Goal: Check status: Check status

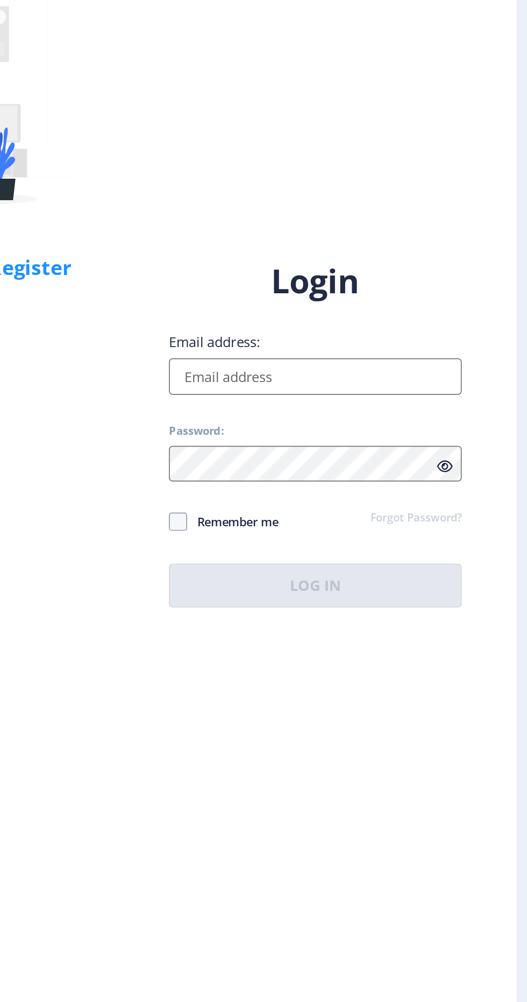
scroll to position [2, 0]
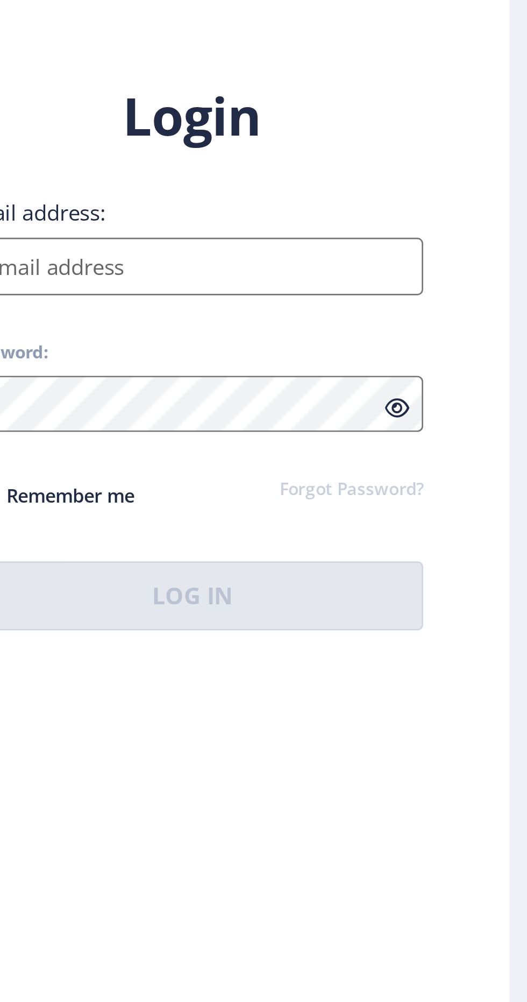
click at [394, 469] on input "Email address:" at bounding box center [382, 459] width 173 height 22
type input "[EMAIL_ADDRESS][DOMAIN_NAME]"
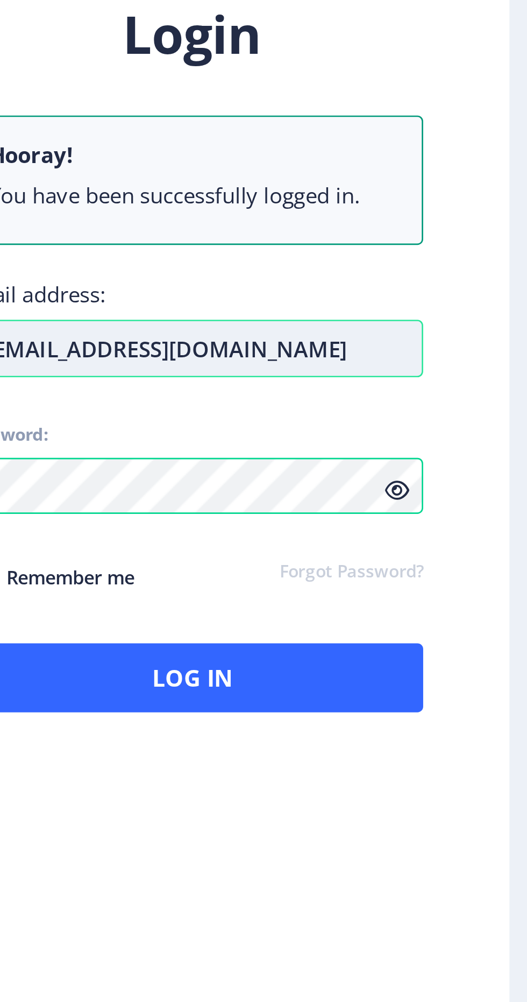
scroll to position [0, 0]
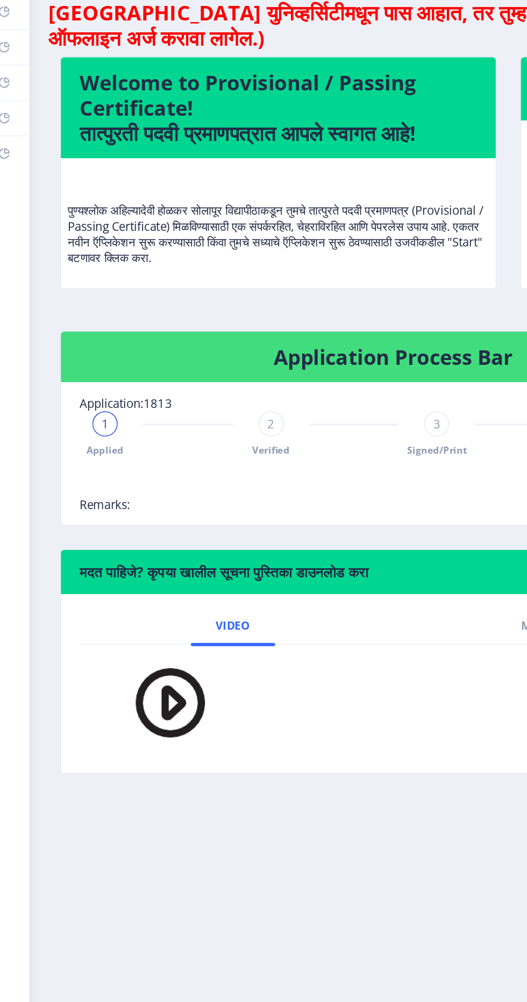
click at [200, 384] on div "2 Verified" at bounding box center [195, 384] width 17 height 31
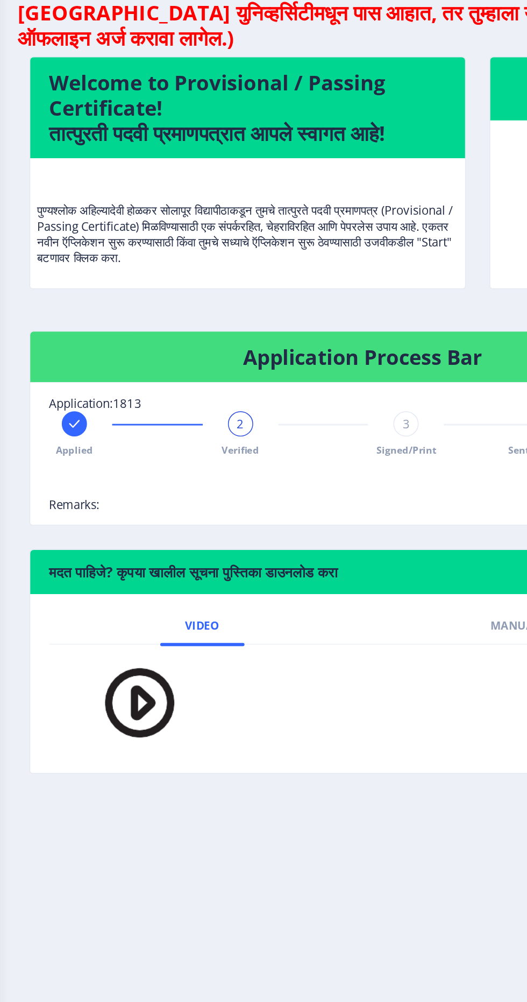
click at [308, 393] on span "Signed/Print" at bounding box center [308, 395] width 41 height 9
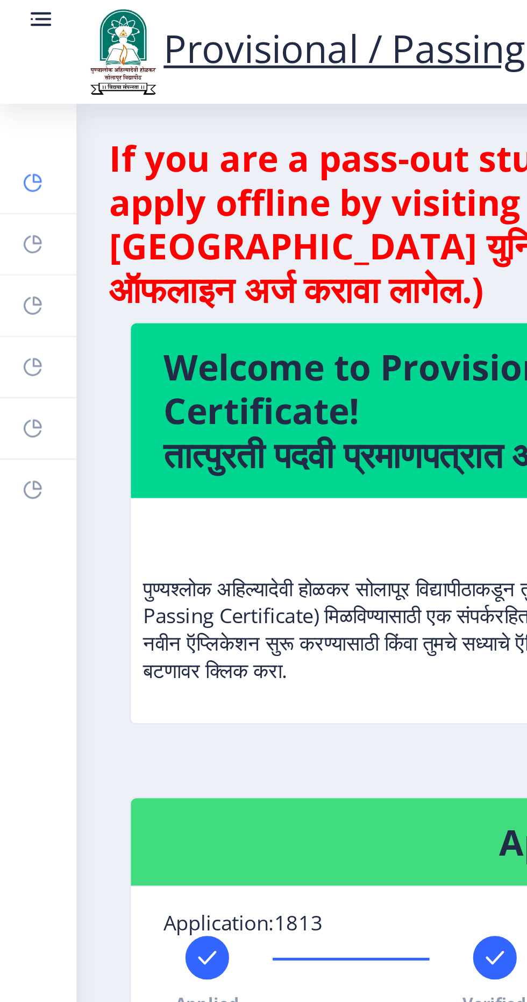
click at [13, 66] on link "Dashboard" at bounding box center [15, 72] width 30 height 24
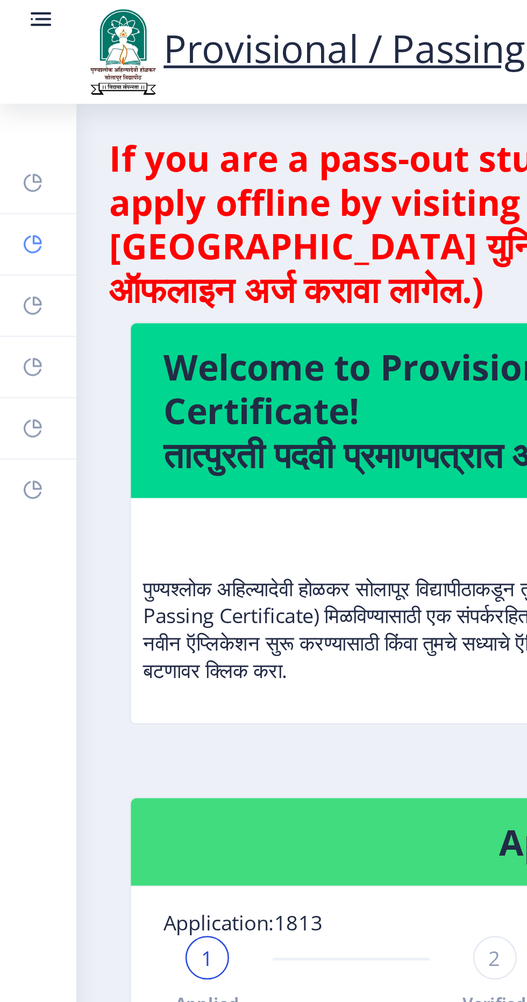
click at [12, 97] on rect at bounding box center [13, 96] width 9 height 9
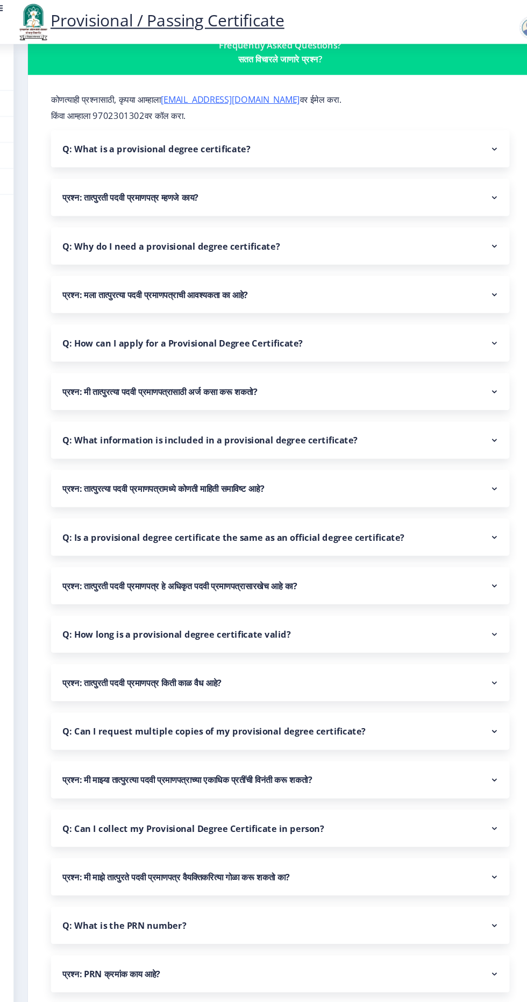
scroll to position [32, 0]
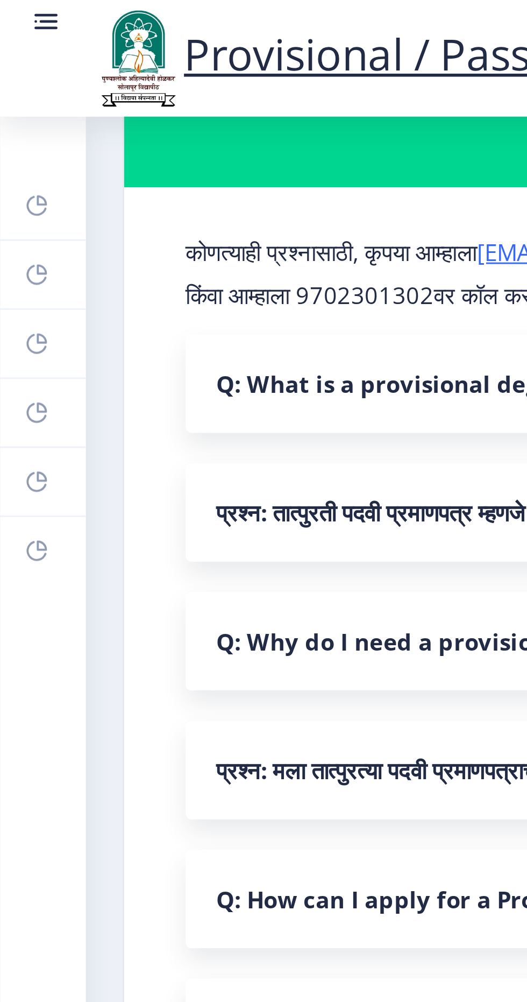
click at [24, 13] on div "Provisional / Passing Certificate" at bounding box center [158, 20] width 272 height 37
click at [17, 8] on rect at bounding box center [17, 7] width 6 height 1
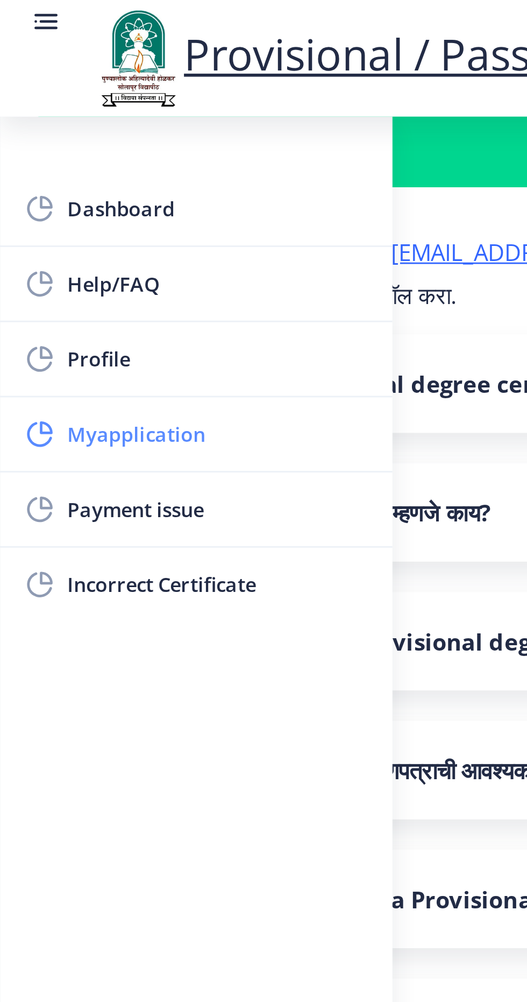
click at [65, 151] on span "Myapplication" at bounding box center [76, 152] width 105 height 13
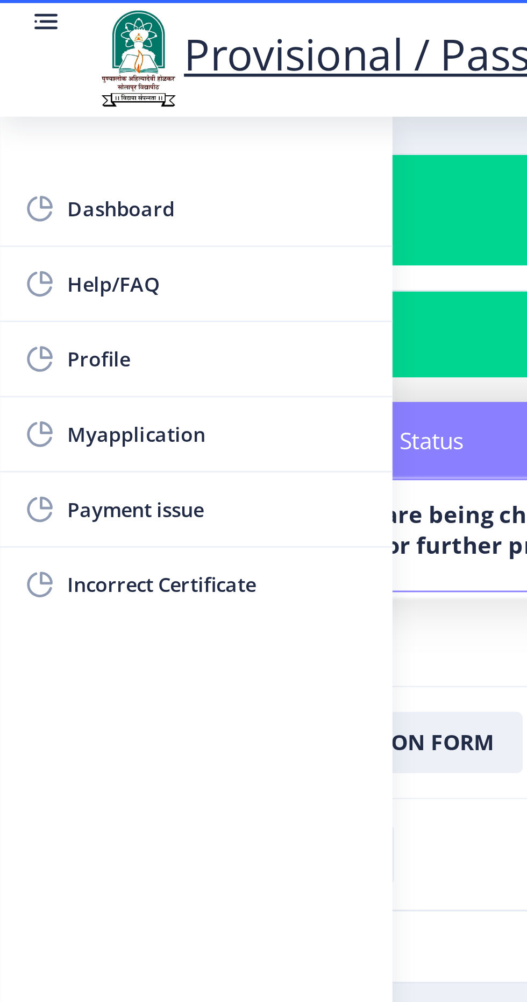
click at [165, 215] on nb-card-body "Status Notes Status Your documents are being checked by the department for furt…" at bounding box center [264, 186] width 474 height 108
click at [16, 10] on rect at bounding box center [16, 7] width 11 height 11
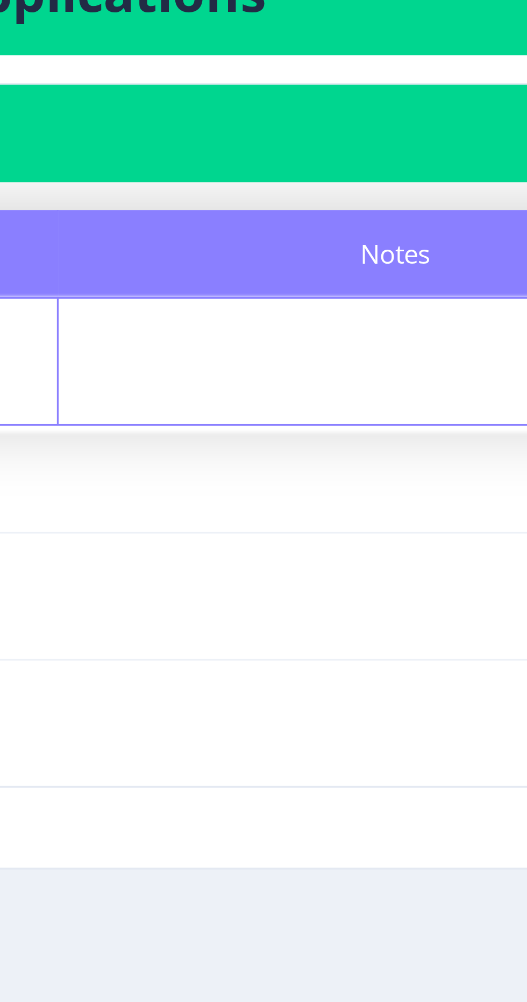
click at [365, 198] on div "Notes" at bounding box center [383, 187] width 208 height 39
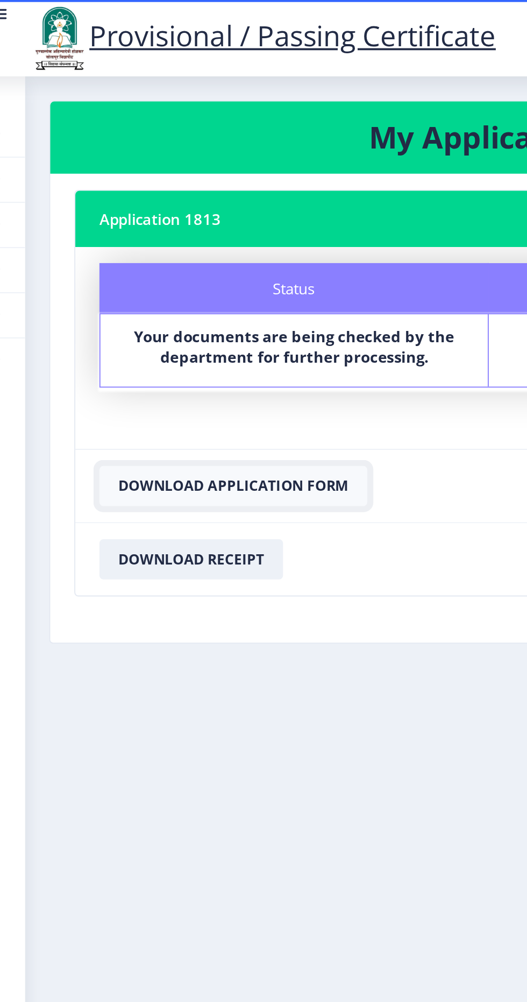
click at [194, 256] on button "Download Application Form" at bounding box center [142, 261] width 144 height 22
